Goal: Information Seeking & Learning: Learn about a topic

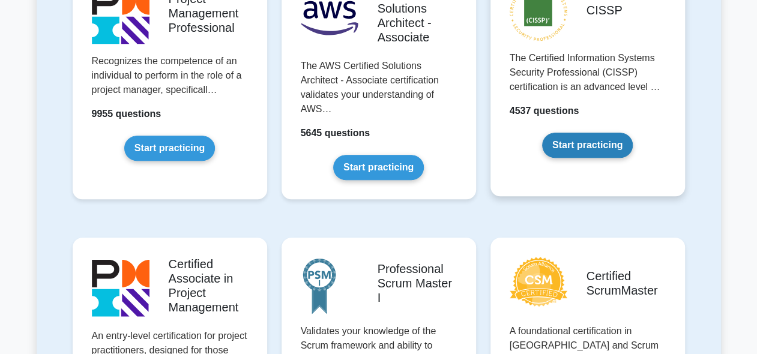
scroll to position [450, 0]
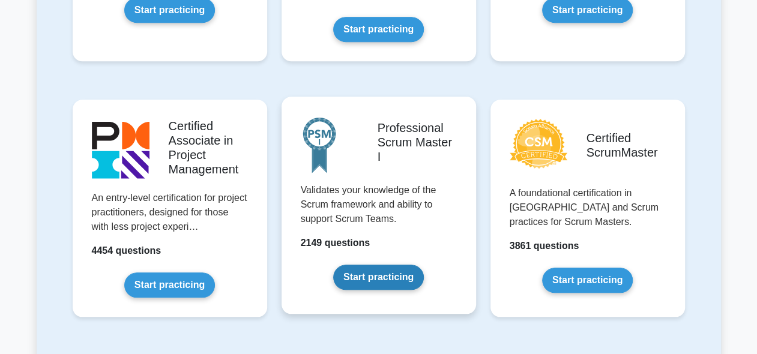
click at [389, 273] on link "Start practicing" at bounding box center [378, 277] width 91 height 25
click at [380, 272] on link "Start practicing" at bounding box center [378, 277] width 91 height 25
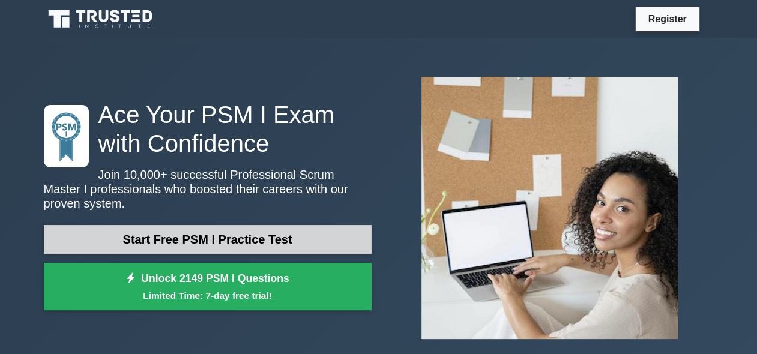
click at [241, 238] on link "Start Free PSM I Practice Test" at bounding box center [208, 239] width 328 height 29
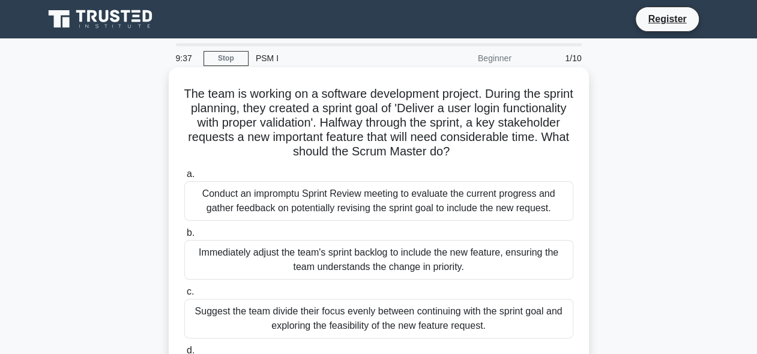
scroll to position [100, 0]
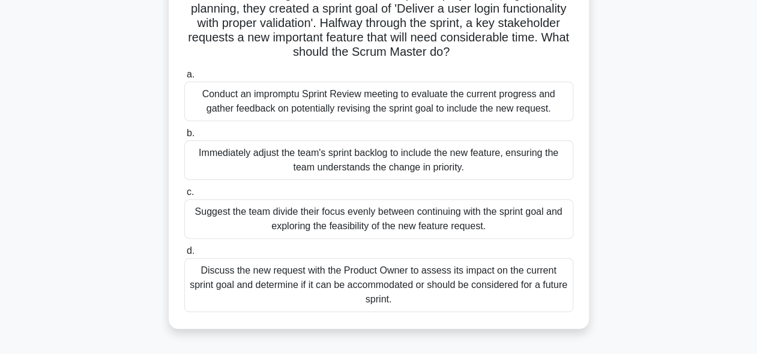
click at [272, 281] on div "Discuss the new request with the Product Owner to assess its impact on the curr…" at bounding box center [378, 285] width 389 height 54
click at [184, 255] on input "d. Discuss the new request with the Product Owner to assess its impact on the c…" at bounding box center [184, 251] width 0 height 8
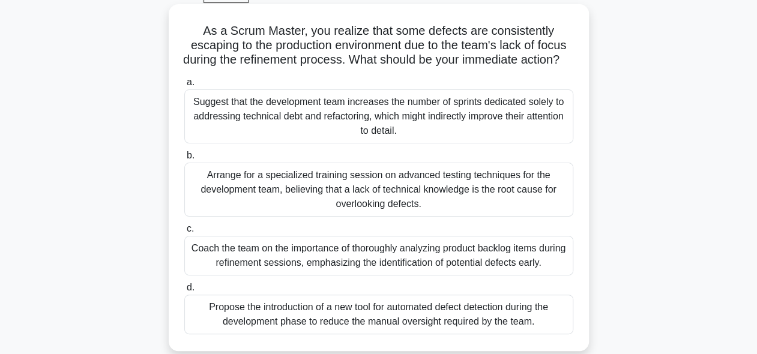
scroll to position [50, 0]
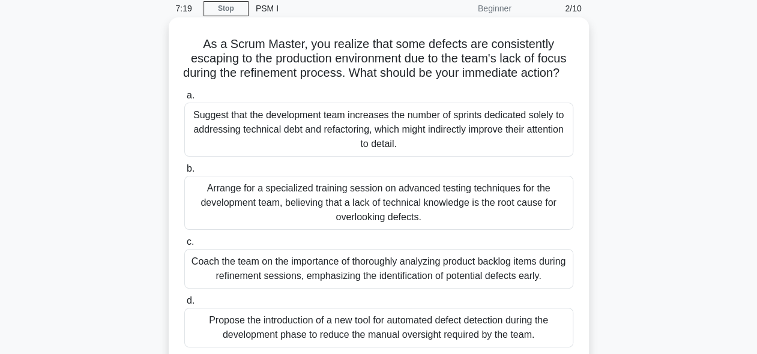
click at [310, 154] on div "Suggest that the development team increases the number of sprints dedicated sol…" at bounding box center [378, 130] width 389 height 54
click at [184, 100] on input "a. Suggest that the development team increases the number of sprints dedicated …" at bounding box center [184, 96] width 0 height 8
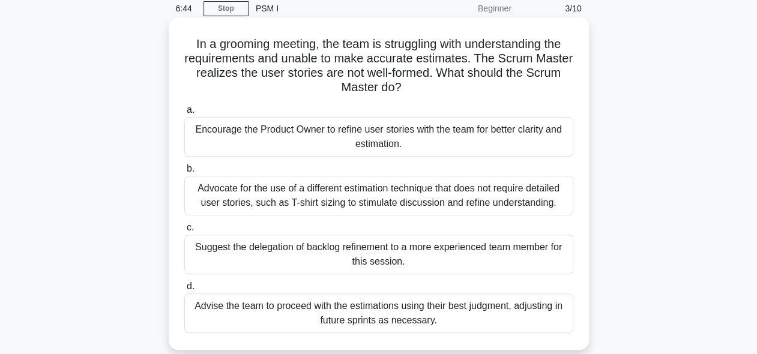
click at [295, 136] on div "Encourage the Product Owner to refine user stories with the team for better cla…" at bounding box center [378, 137] width 389 height 40
click at [184, 114] on input "a. Encourage the Product Owner to refine user stories with the team for better …" at bounding box center [184, 110] width 0 height 8
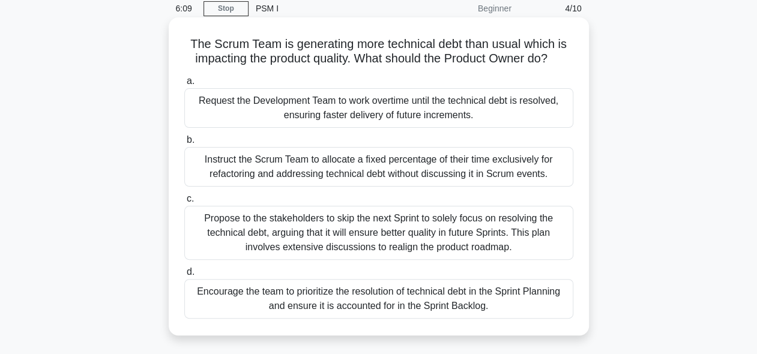
click at [241, 299] on div "Encourage the team to prioritize the resolution of technical debt in the Sprint…" at bounding box center [378, 299] width 389 height 40
drag, startPoint x: 241, startPoint y: 299, endPoint x: 229, endPoint y: 304, distance: 12.9
click at [229, 304] on div "Encourage the team to prioritize the resolution of technical debt in the Sprint…" at bounding box center [378, 299] width 389 height 40
click at [184, 276] on input "d. Encourage the team to prioritize the resolution of technical debt in the Spr…" at bounding box center [184, 272] width 0 height 8
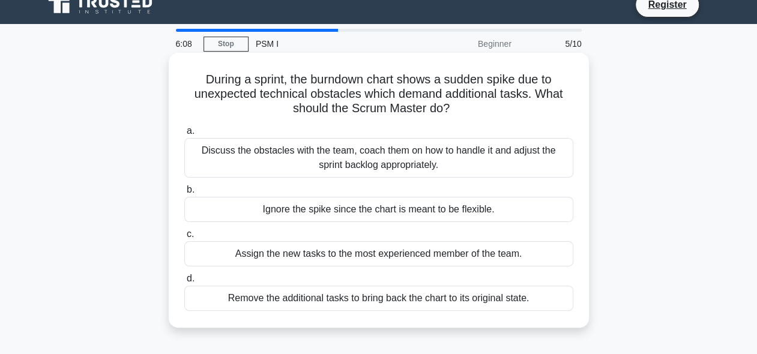
scroll to position [0, 0]
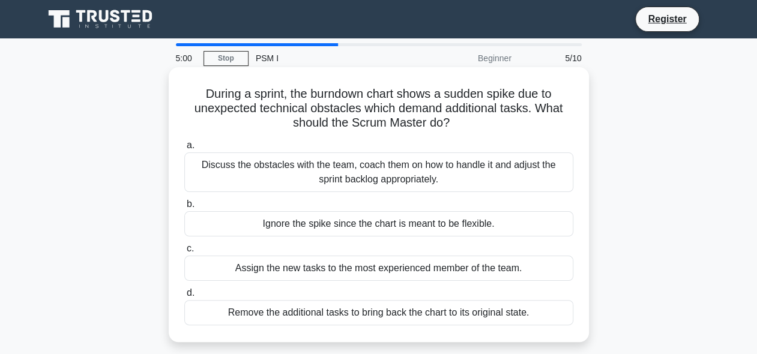
click at [445, 224] on div "Ignore the spike since the chart is meant to be flexible." at bounding box center [378, 223] width 389 height 25
click at [184, 208] on input "b. Ignore the spike since the chart is meant to be flexible." at bounding box center [184, 204] width 0 height 8
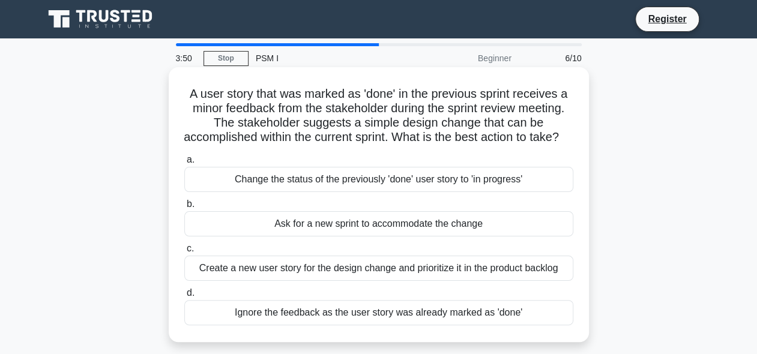
click at [421, 281] on div "Create a new user story for the design change and prioritize it in the product …" at bounding box center [378, 268] width 389 height 25
click at [184, 253] on input "c. Create a new user story for the design change and prioritize it in the produ…" at bounding box center [184, 249] width 0 height 8
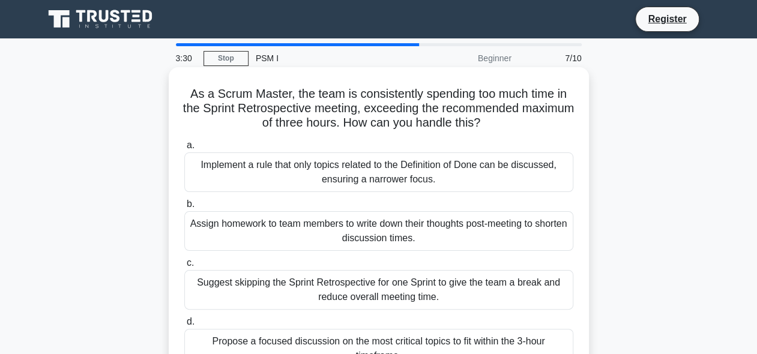
scroll to position [50, 0]
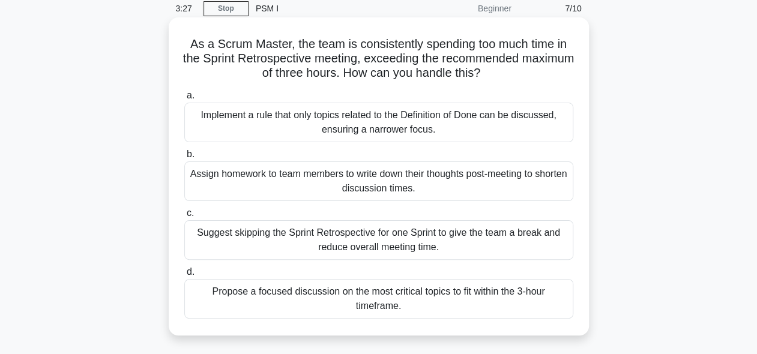
click at [247, 301] on div "Propose a focused discussion on the most critical topics to fit within the 3-ho…" at bounding box center [378, 299] width 389 height 40
click at [184, 276] on input "d. Propose a focused discussion on the most critical topics to fit within the 3…" at bounding box center [184, 272] width 0 height 8
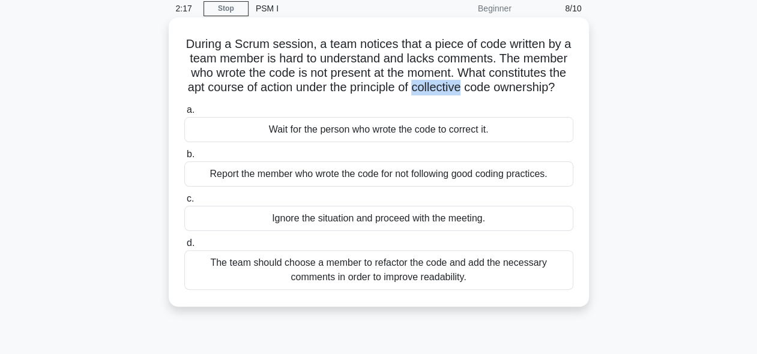
drag, startPoint x: 513, startPoint y: 86, endPoint x: 564, endPoint y: 89, distance: 51.1
click at [564, 89] on h5 "During a Scrum session, a team notices that a piece of code written by a team m…" at bounding box center [378, 66] width 391 height 59
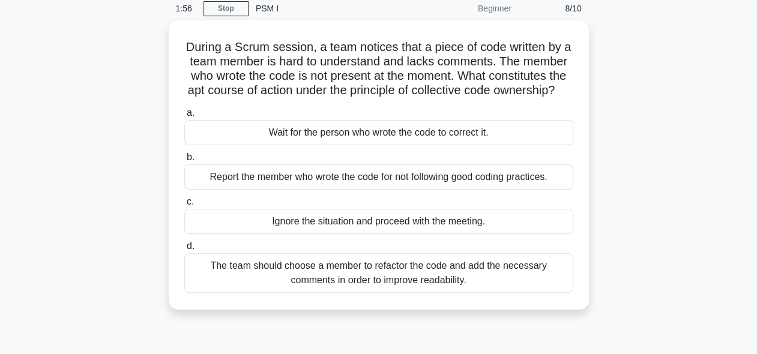
click at [611, 172] on div "During a Scrum session, a team notices that a piece of code written by a team m…" at bounding box center [379, 172] width 684 height 304
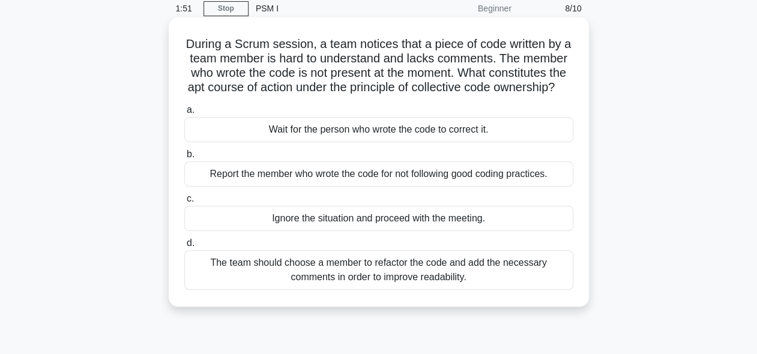
click at [501, 290] on div "The team should choose a member to refactor the code and add the necessary comm…" at bounding box center [378, 270] width 389 height 40
click at [184, 247] on input "d. The team should choose a member to refactor the code and add the necessary c…" at bounding box center [184, 243] width 0 height 8
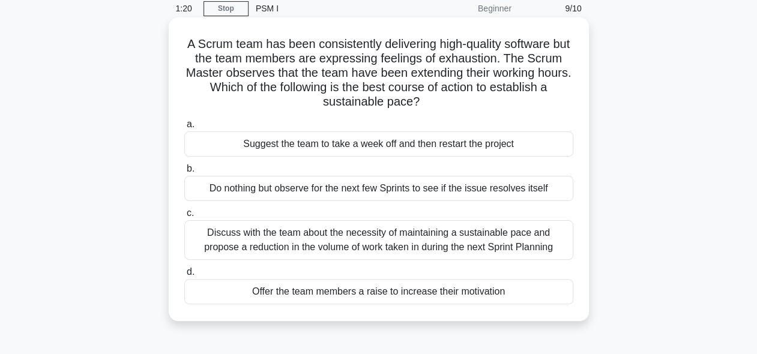
click at [265, 242] on div "Discuss with the team about the necessity of maintaining a sustainable pace and…" at bounding box center [378, 240] width 389 height 40
click at [184, 217] on input "c. Discuss with the team about the necessity of maintaining a sustainable pace …" at bounding box center [184, 213] width 0 height 8
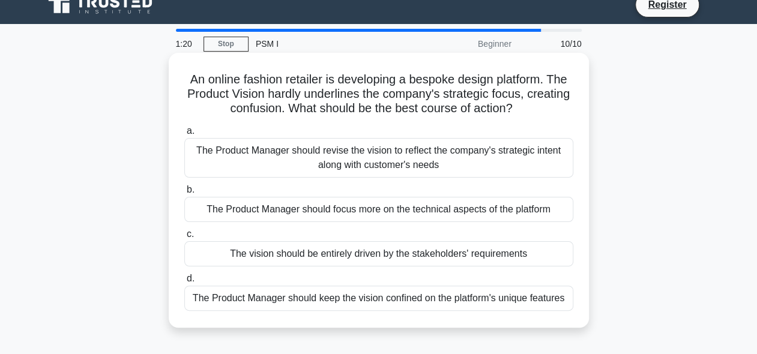
scroll to position [0, 0]
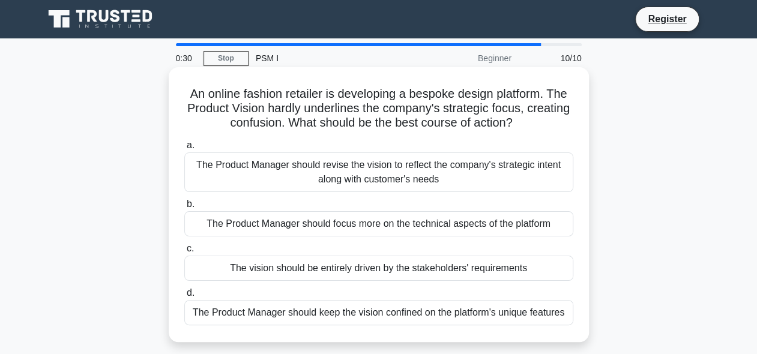
click at [359, 161] on div "The Product Manager should revise the vision to reflect the company's strategic…" at bounding box center [378, 172] width 389 height 40
click at [184, 149] on input "a. The Product Manager should revise the vision to reflect the company's strate…" at bounding box center [184, 146] width 0 height 8
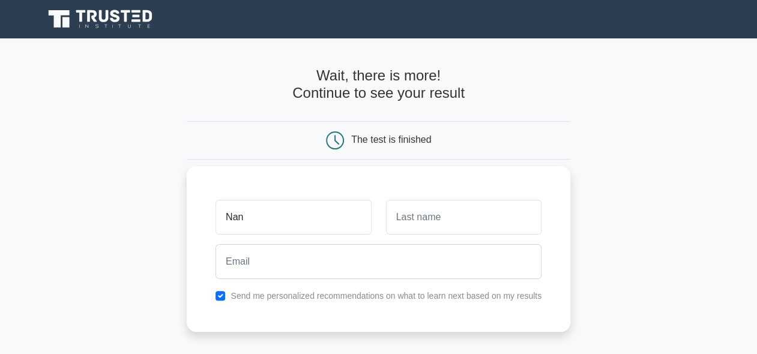
type input "Nan"
type input "Xiang"
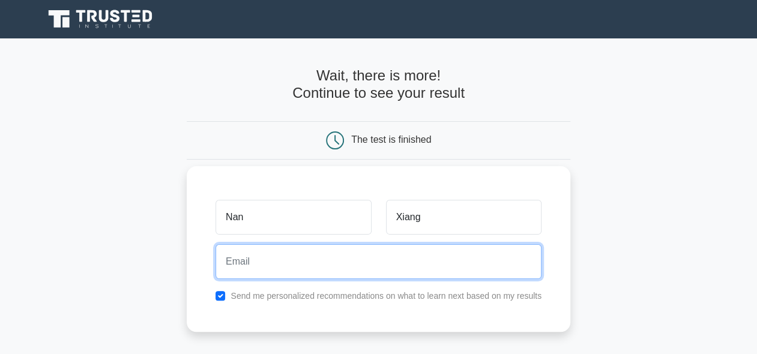
click at [333, 266] on input "email" at bounding box center [378, 261] width 326 height 35
type input "nan.xiang828@gmail.com"
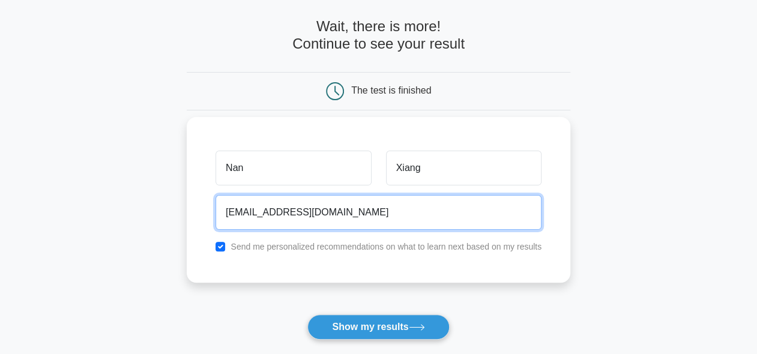
scroll to position [50, 0]
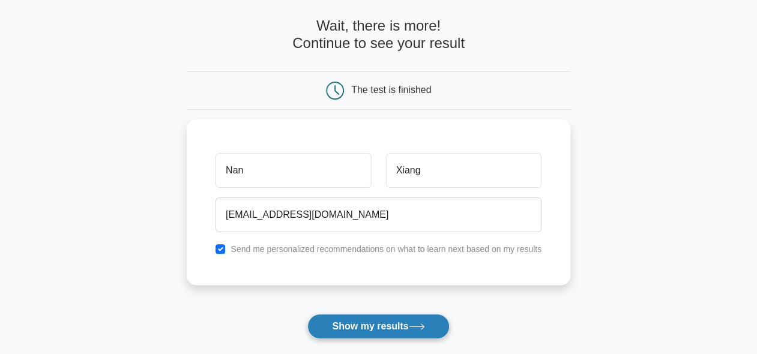
click at [401, 327] on button "Show my results" at bounding box center [378, 326] width 142 height 25
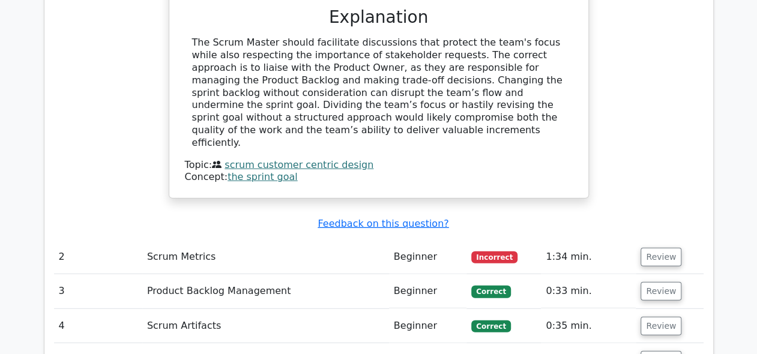
scroll to position [1501, 0]
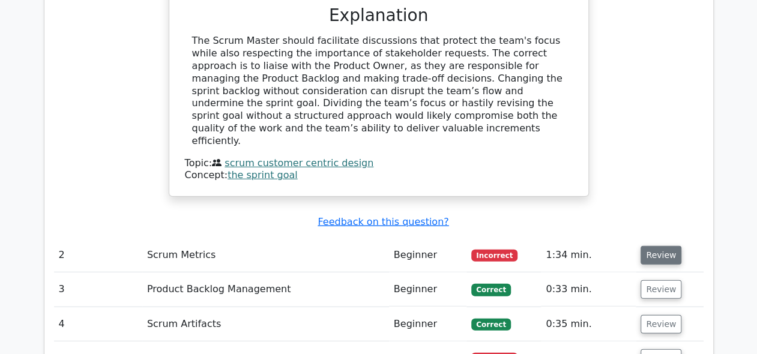
click at [654, 246] on button "Review" at bounding box center [660, 255] width 41 height 19
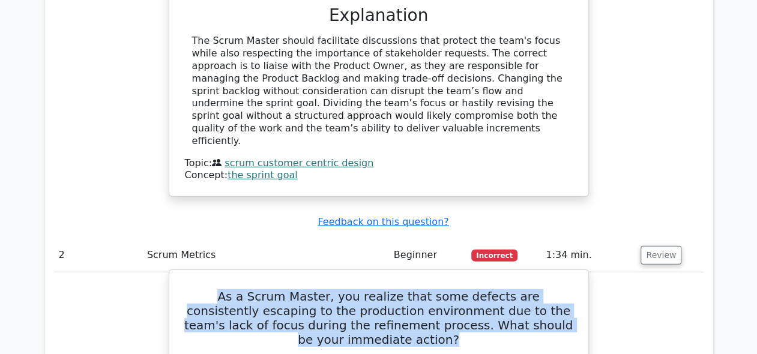
drag, startPoint x: 190, startPoint y: 250, endPoint x: 445, endPoint y: 296, distance: 259.8
click at [445, 296] on h5 "As a Scrum Master, you realize that some defects are consistently escaping to t…" at bounding box center [379, 318] width 390 height 58
copy h5 "As a Scrum Master, you realize that some defects are consistently escaping to t…"
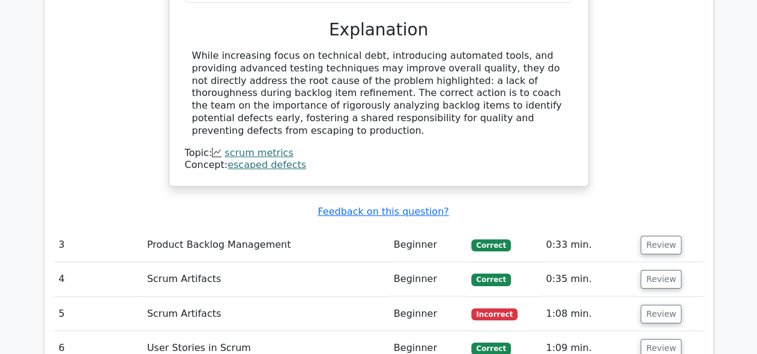
scroll to position [2101, 0]
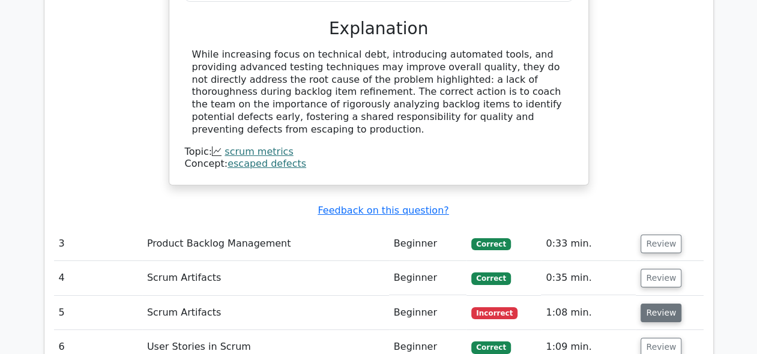
click at [653, 304] on button "Review" at bounding box center [660, 313] width 41 height 19
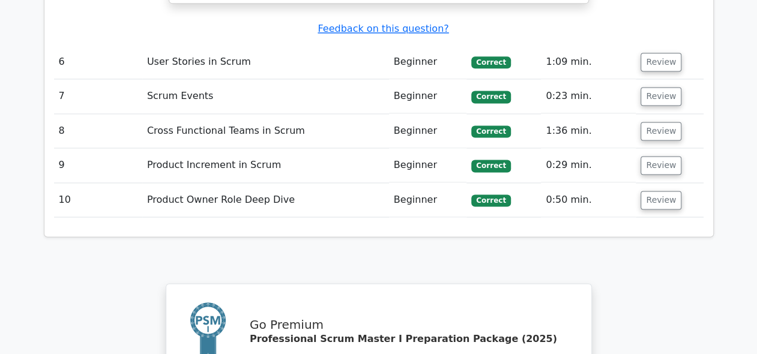
scroll to position [3201, 0]
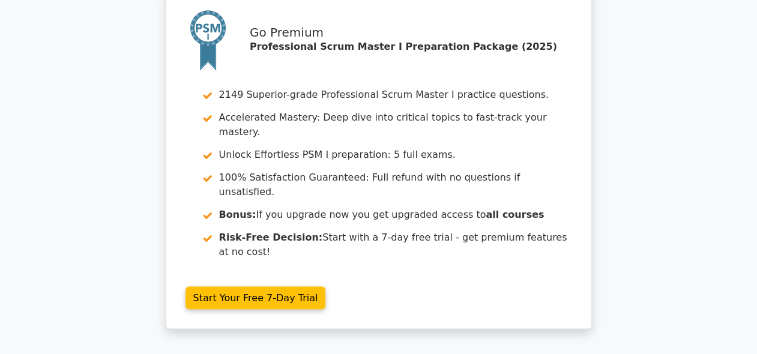
scroll to position [3351, 0]
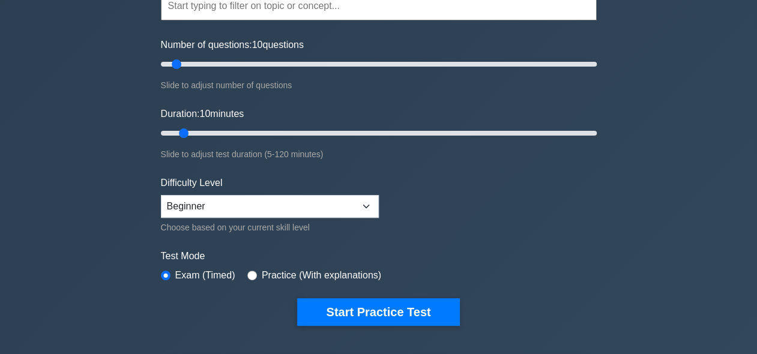
scroll to position [150, 0]
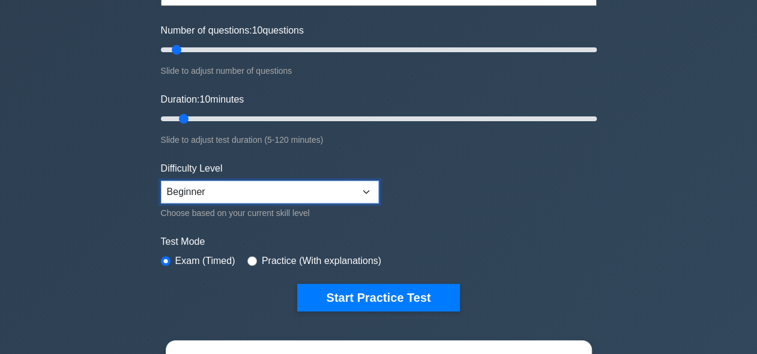
click at [287, 197] on select "Beginner Intermediate Expert" at bounding box center [270, 192] width 218 height 23
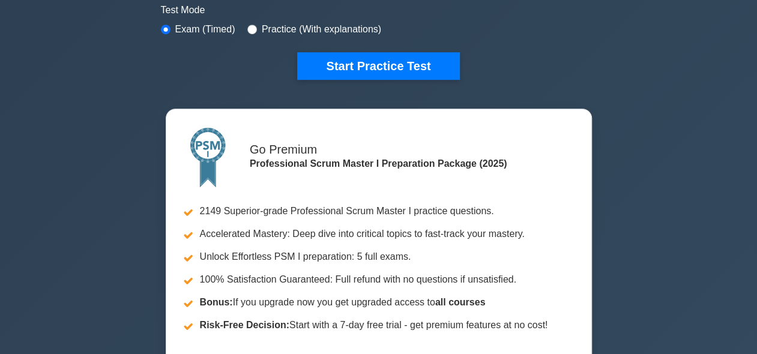
scroll to position [250, 0]
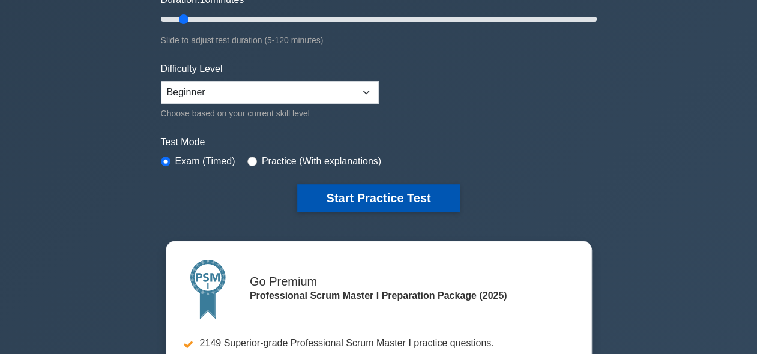
click at [383, 193] on button "Start Practice Test" at bounding box center [378, 198] width 162 height 28
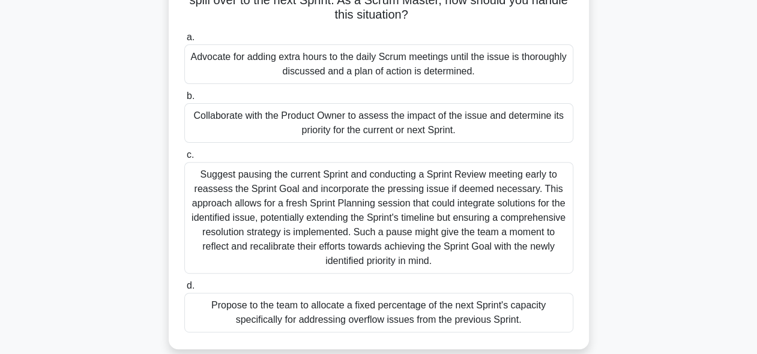
scroll to position [150, 0]
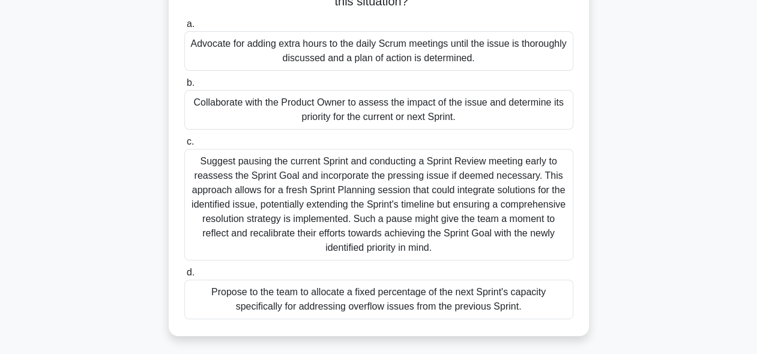
click at [309, 305] on div "Propose to the team to allocate a fixed percentage of the next Sprint's capacit…" at bounding box center [378, 300] width 389 height 40
click at [184, 277] on input "d. Propose to the team to allocate a fixed percentage of the next Sprint's capa…" at bounding box center [184, 273] width 0 height 8
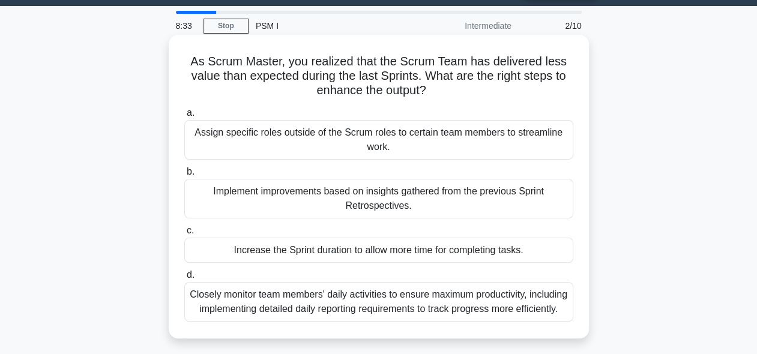
scroll to position [50, 0]
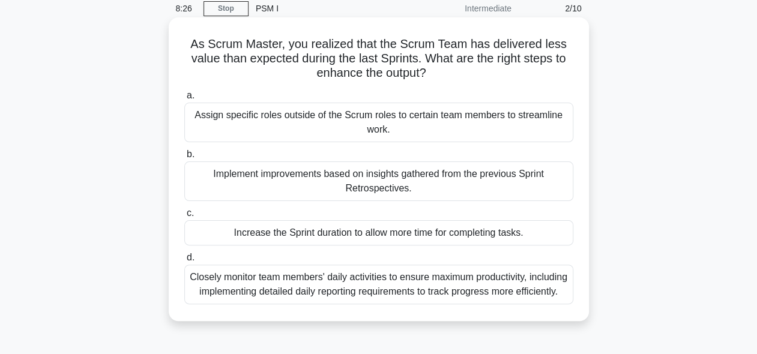
click at [275, 188] on div "Implement improvements based on insights gathered from the previous Sprint Retr…" at bounding box center [378, 181] width 389 height 40
click at [184, 158] on input "b. Implement improvements based on insights gathered from the previous Sprint R…" at bounding box center [184, 155] width 0 height 8
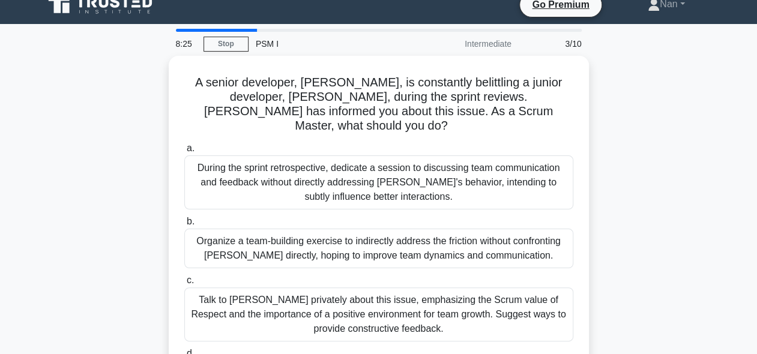
scroll to position [0, 0]
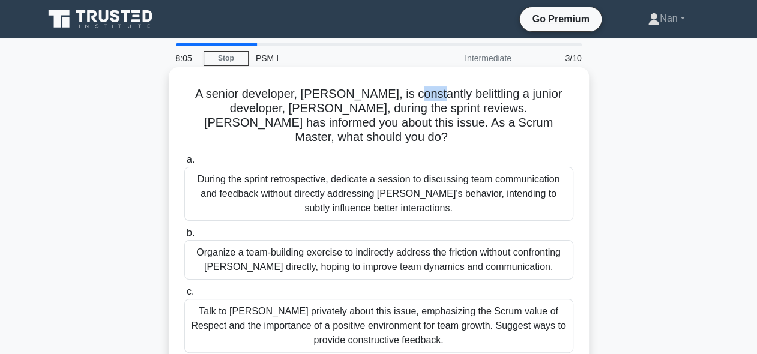
drag, startPoint x: 387, startPoint y: 91, endPoint x: 408, endPoint y: 94, distance: 21.1
click at [408, 94] on h5 "A senior developer, Raj, is constantly belittling a junior developer, Sam, duri…" at bounding box center [378, 115] width 391 height 59
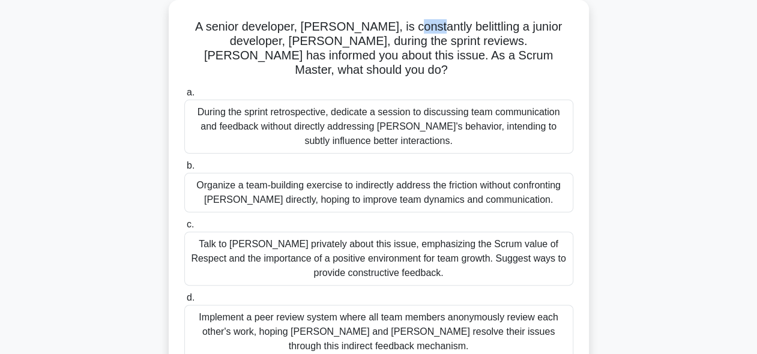
scroll to position [50, 0]
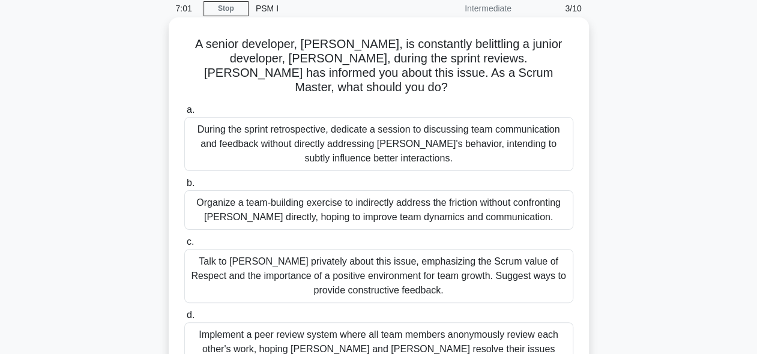
click at [242, 274] on div "Talk to Raj privately about this issue, emphasizing the Scrum value of Respect …" at bounding box center [378, 276] width 389 height 54
click at [184, 246] on input "c. Talk to Raj privately about this issue, emphasizing the Scrum value of Respe…" at bounding box center [184, 242] width 0 height 8
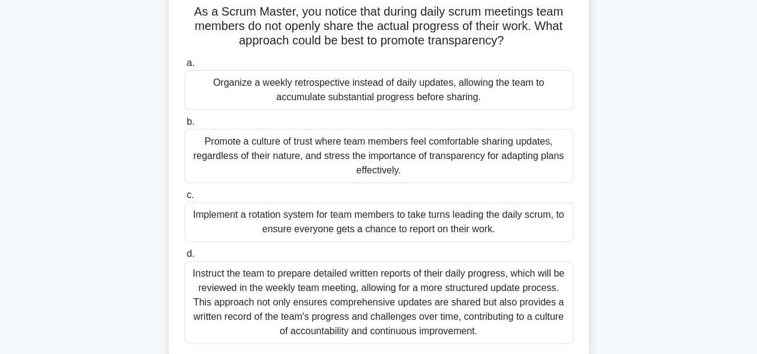
scroll to position [100, 0]
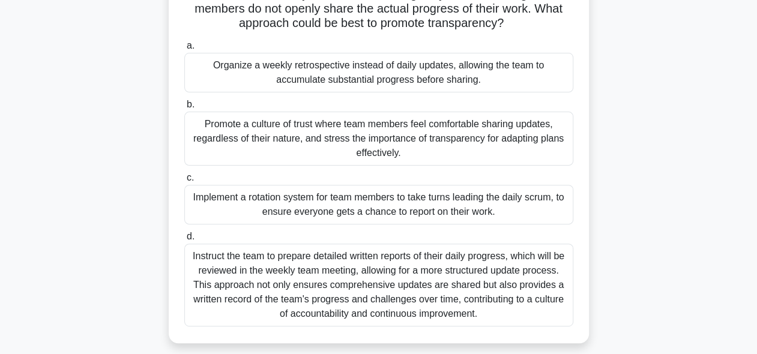
click at [358, 130] on div "Promote a culture of trust where team members feel comfortable sharing updates,…" at bounding box center [378, 139] width 389 height 54
click at [184, 109] on input "b. Promote a culture of trust where team members feel comfortable sharing updat…" at bounding box center [184, 105] width 0 height 8
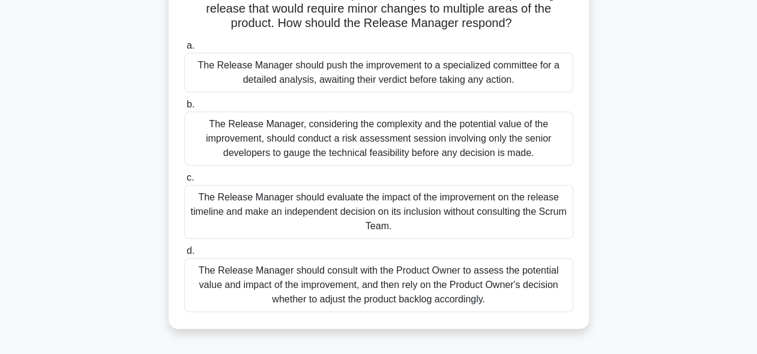
click at [432, 282] on div "The Release Manager should consult with the Product Owner to assess the potenti…" at bounding box center [378, 285] width 389 height 54
click at [184, 255] on input "d. The Release Manager should consult with the Product Owner to assess the pote…" at bounding box center [184, 251] width 0 height 8
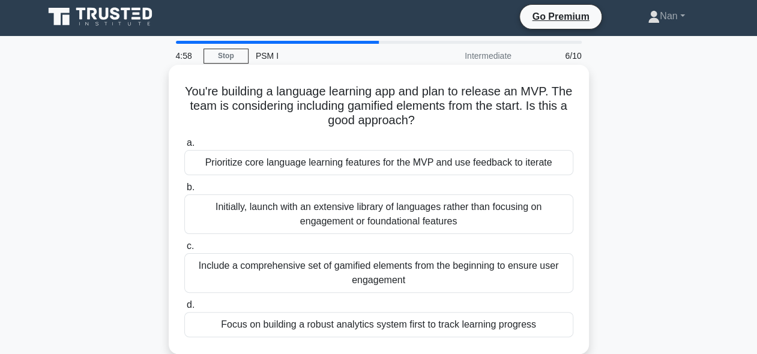
scroll to position [0, 0]
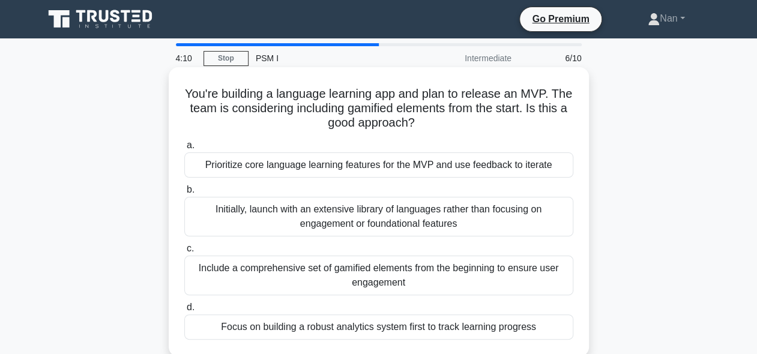
click at [435, 170] on div "Prioritize core language learning features for the MVP and use feedback to iter…" at bounding box center [378, 164] width 389 height 25
click at [184, 149] on input "a. Prioritize core language learning features for the MVP and use feedback to i…" at bounding box center [184, 146] width 0 height 8
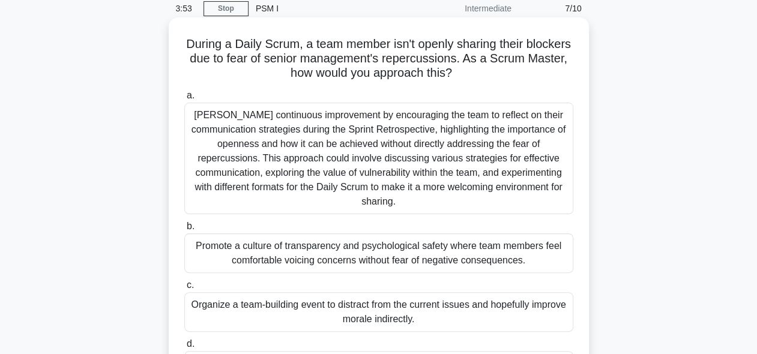
scroll to position [100, 0]
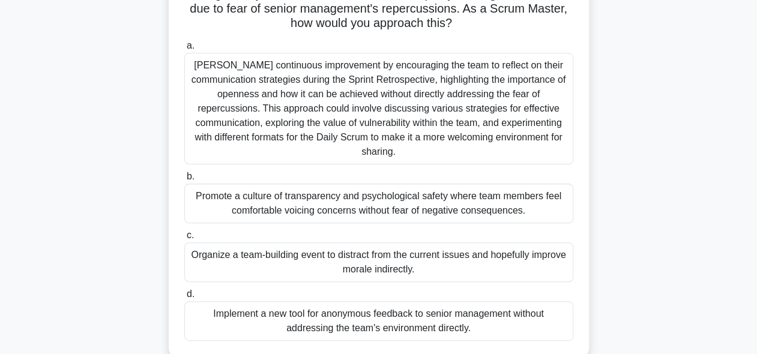
click at [357, 205] on div "Promote a culture of transparency and psychological safety where team members f…" at bounding box center [378, 204] width 389 height 40
click at [184, 181] on input "b. Promote a culture of transparency and psychological safety where team member…" at bounding box center [184, 177] width 0 height 8
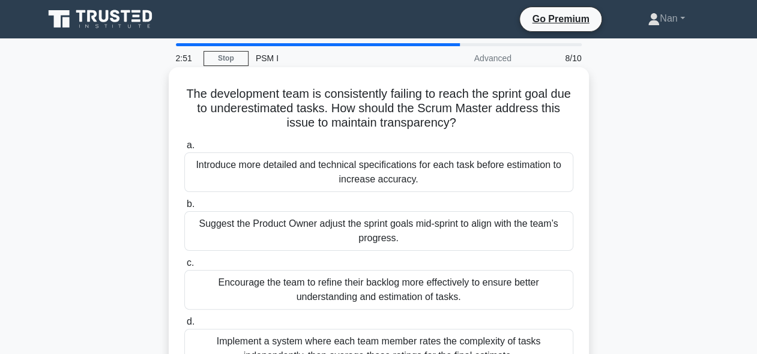
scroll to position [50, 0]
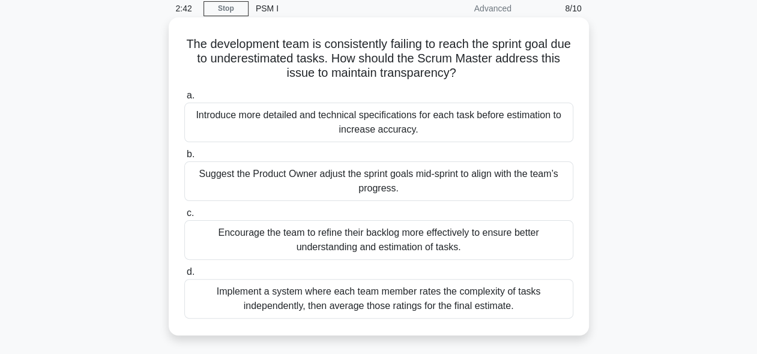
click at [257, 248] on div "Encourage the team to refine their backlog more effectively to ensure better un…" at bounding box center [378, 240] width 389 height 40
click at [184, 217] on input "c. Encourage the team to refine their backlog more effectively to ensure better…" at bounding box center [184, 213] width 0 height 8
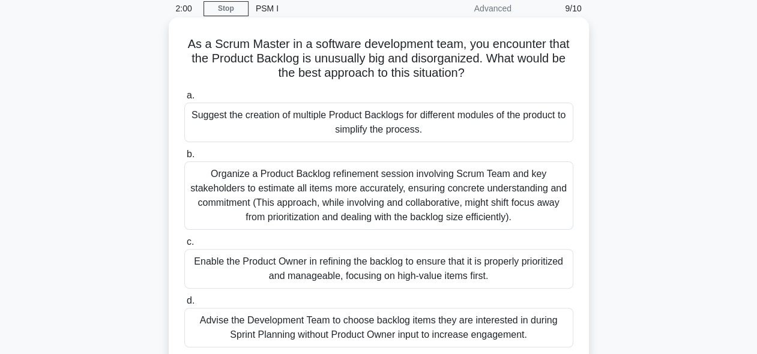
click at [214, 263] on div "Enable the Product Owner in refining the backlog to ensure that it is properly …" at bounding box center [378, 269] width 389 height 40
click at [184, 246] on input "c. Enable the Product Owner in refining the backlog to ensure that it is proper…" at bounding box center [184, 242] width 0 height 8
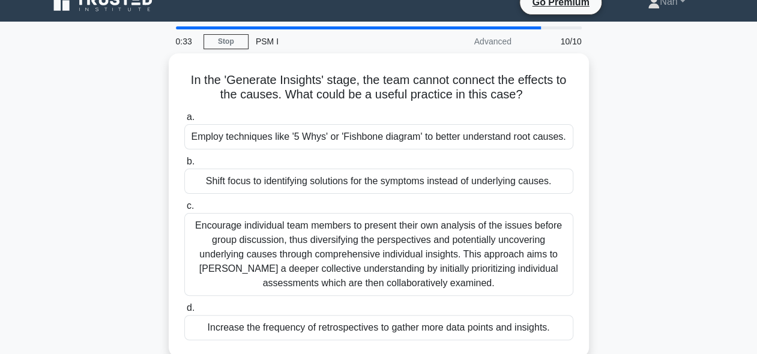
scroll to position [0, 0]
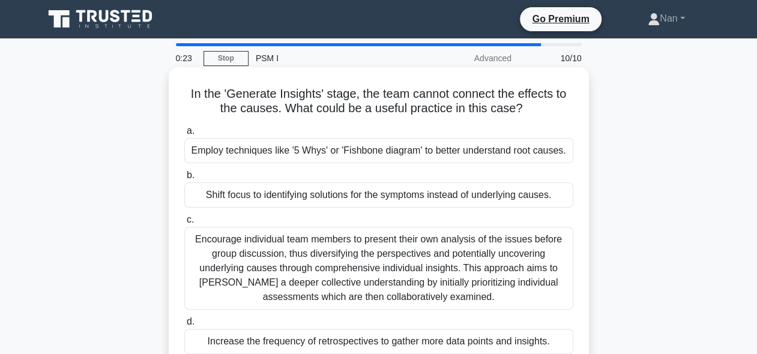
click at [245, 263] on div "Encourage individual team members to present their own analysis of the issues b…" at bounding box center [378, 268] width 389 height 83
click at [184, 224] on input "c. Encourage individual team members to present their own analysis of the issue…" at bounding box center [184, 220] width 0 height 8
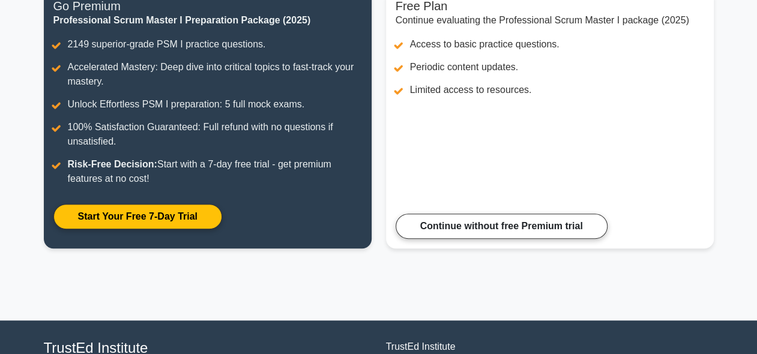
scroll to position [173, 0]
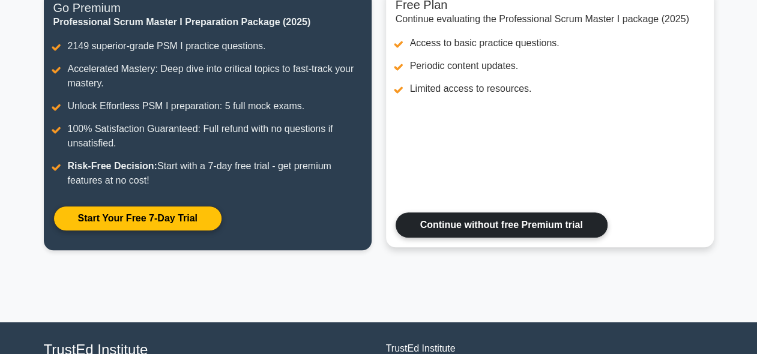
click at [450, 233] on link "Continue without free Premium trial" at bounding box center [502, 224] width 212 height 25
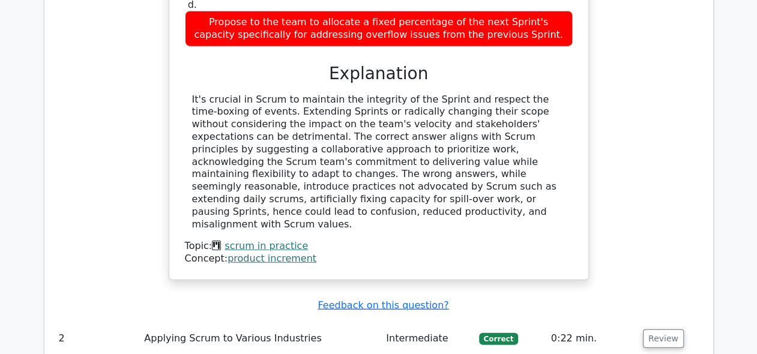
scroll to position [1514, 0]
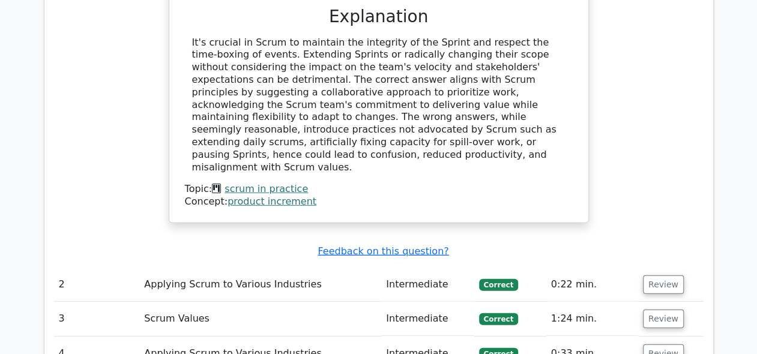
drag, startPoint x: 186, startPoint y: 115, endPoint x: 523, endPoint y: 113, distance: 336.7
copy div "The development team has created a Product Increment during the current Sprint …"
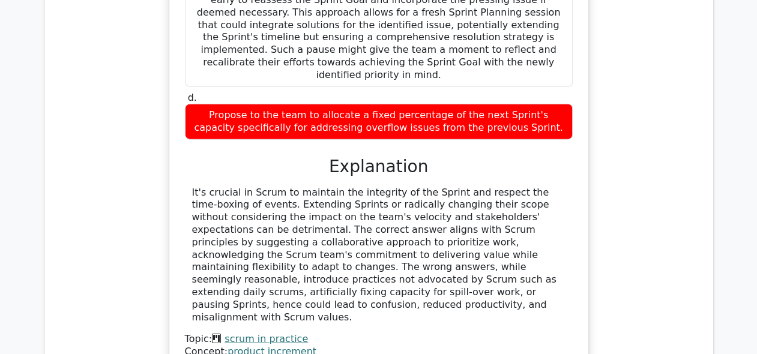
click at [520, 157] on h3 "Explanation" at bounding box center [378, 167] width 373 height 20
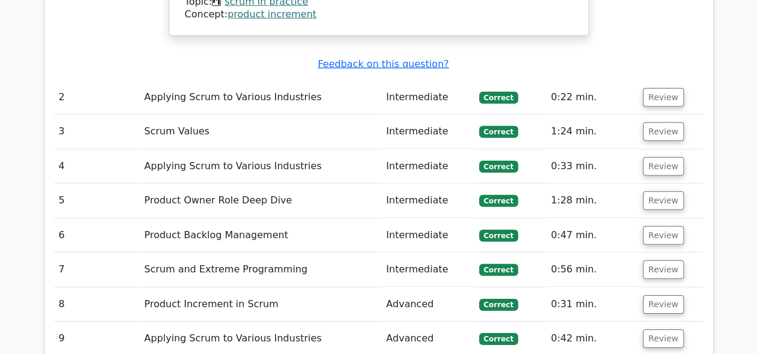
scroll to position [1763, 0]
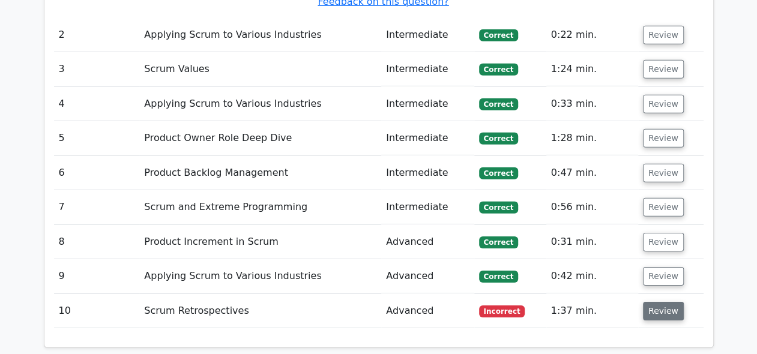
click at [654, 302] on button "Review" at bounding box center [663, 311] width 41 height 19
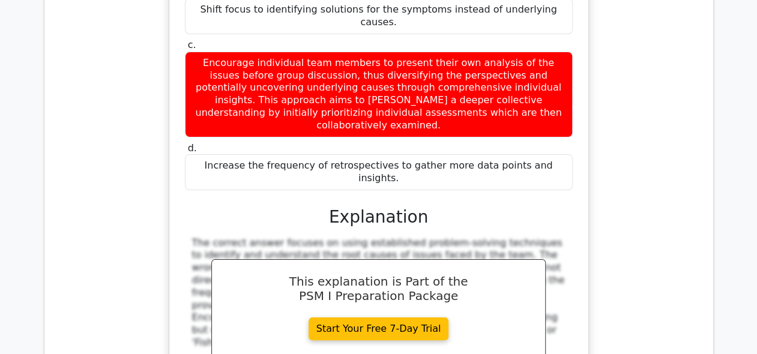
scroll to position [2149, 0]
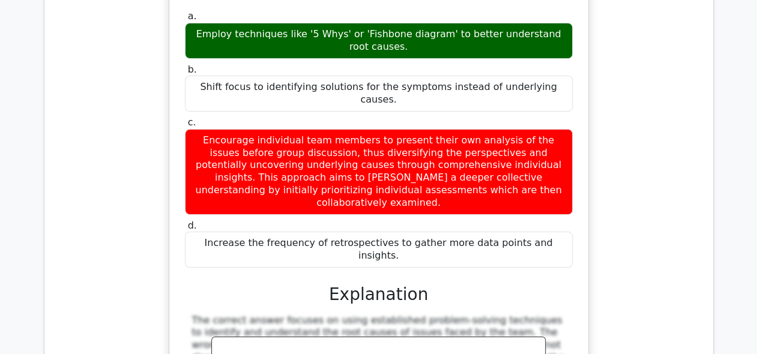
drag, startPoint x: 203, startPoint y: 139, endPoint x: 569, endPoint y: 151, distance: 366.3
click at [569, 151] on div "In the 'Generate Insights' stage, the team cannot connect the effects to the ca…" at bounding box center [378, 218] width 409 height 546
copy div "In the 'Generate Insights' stage, the team cannot connect the effects to the ca…"
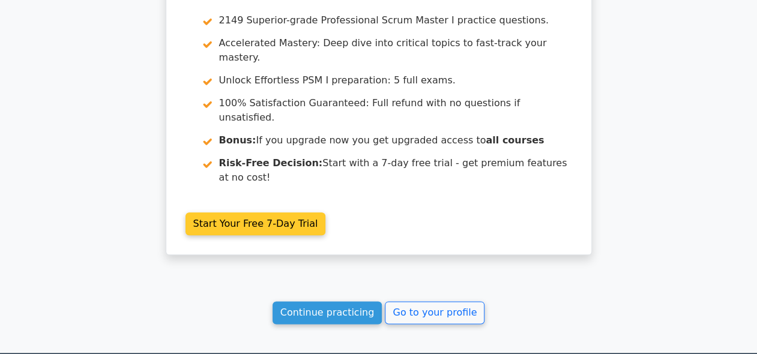
scroll to position [2849, 0]
